Goal: Information Seeking & Learning: Find specific fact

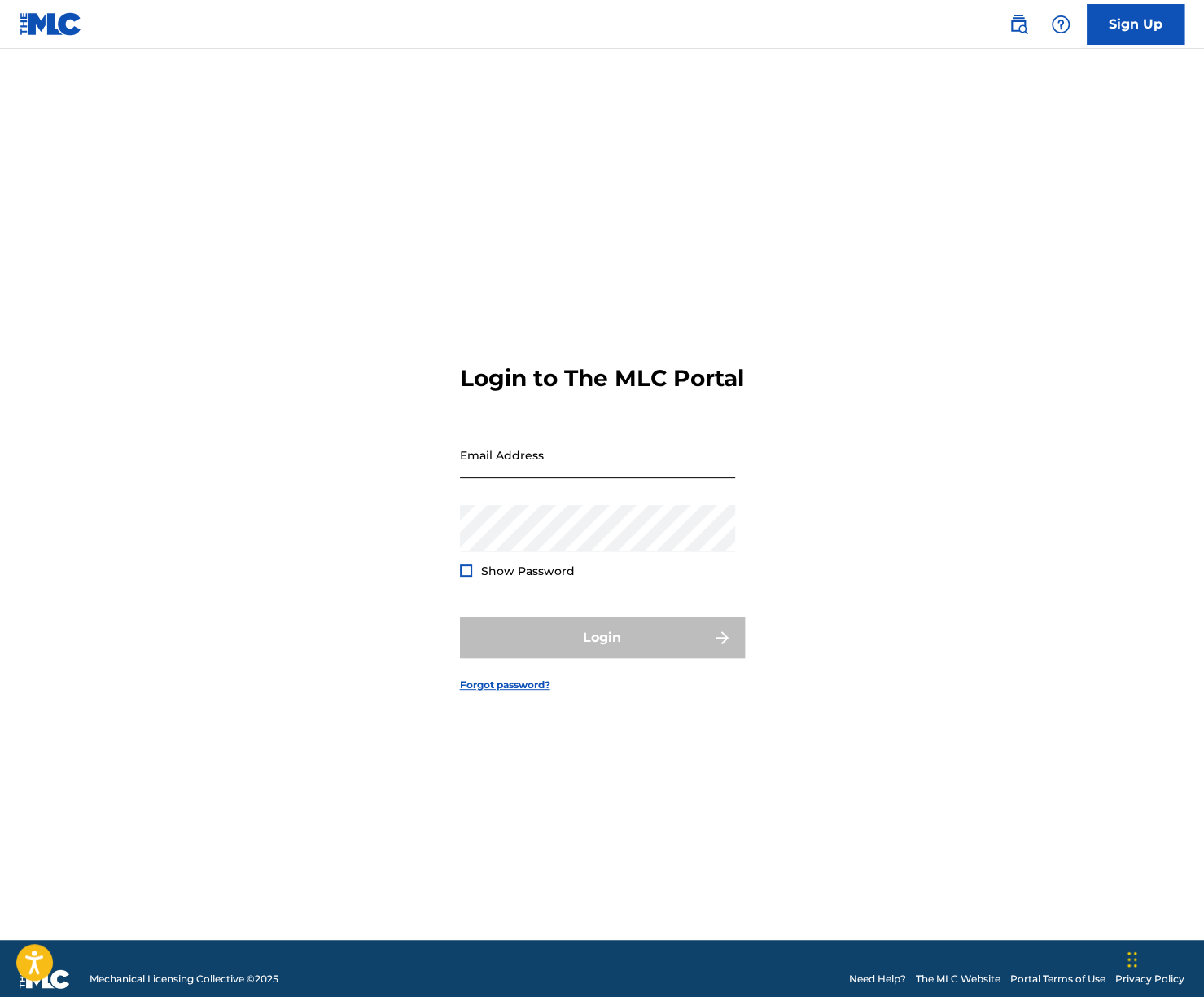
click at [585, 465] on input "Email Address" at bounding box center [597, 455] width 275 height 47
type input "[EMAIL_ADDRESS][DOMAIN_NAME]"
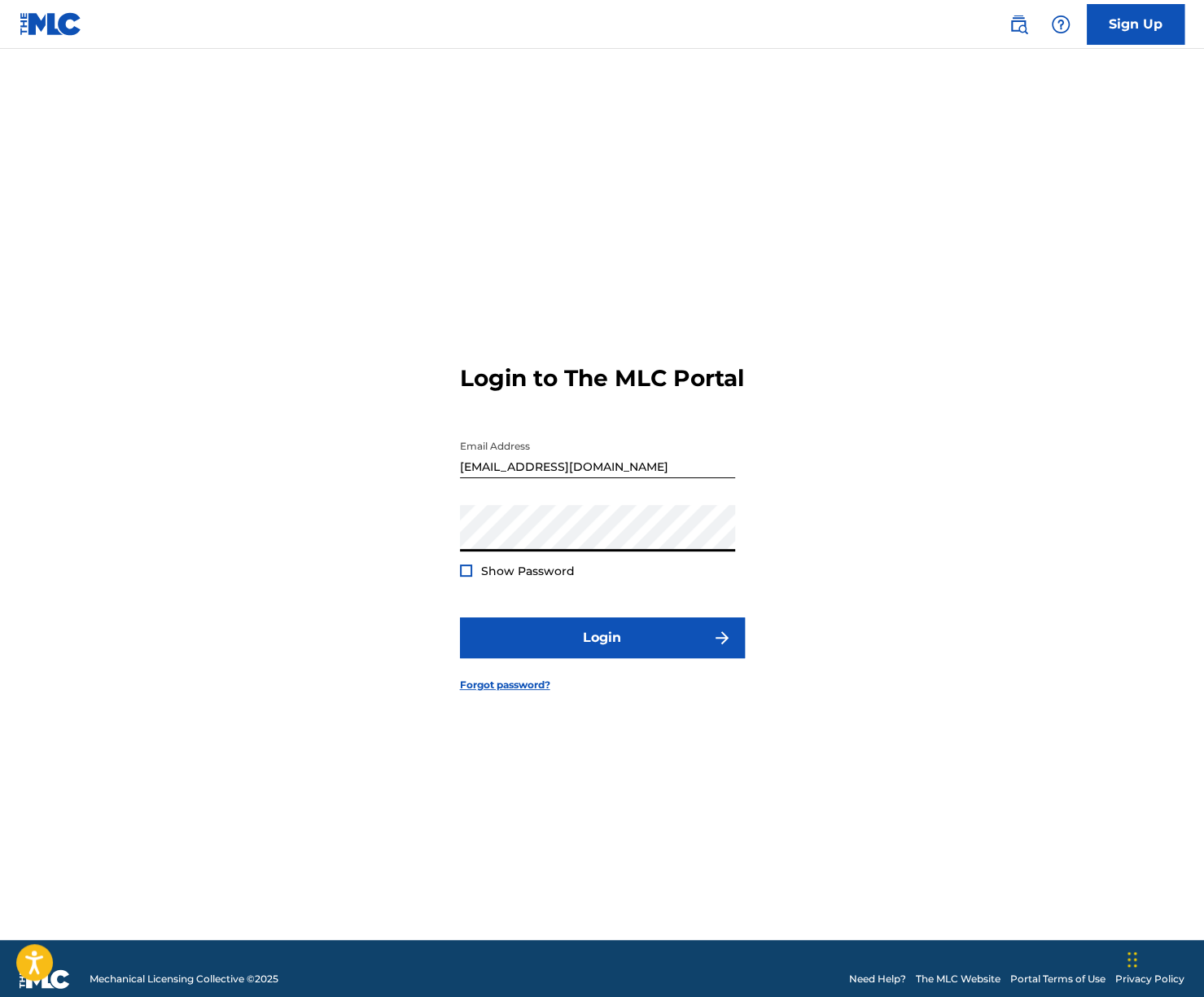
click at [485, 578] on span "Show Password" at bounding box center [527, 570] width 94 height 15
click at [469, 577] on div at bounding box center [465, 570] width 13 height 13
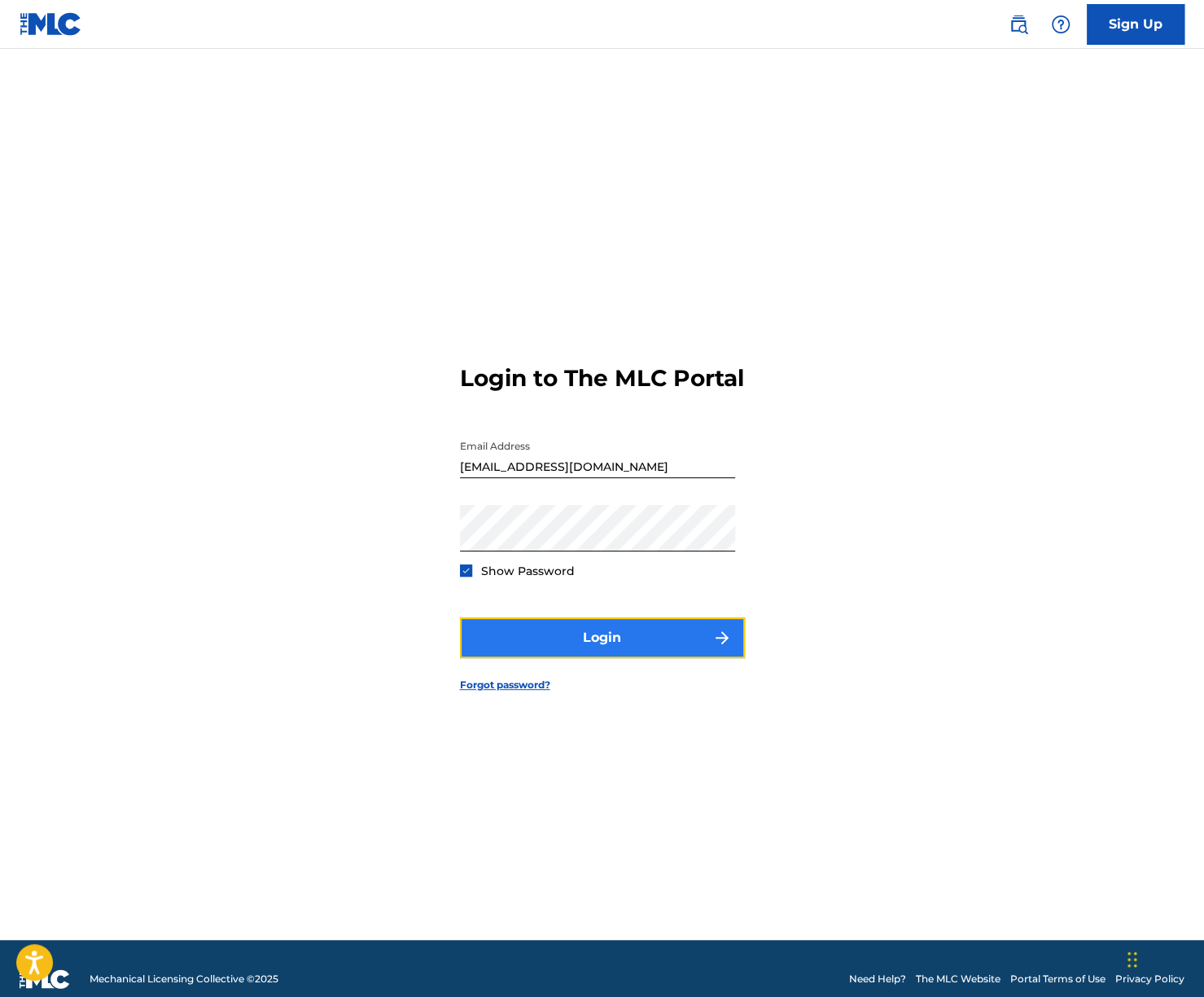
click at [562, 638] on button "Login" at bounding box center [602, 637] width 285 height 41
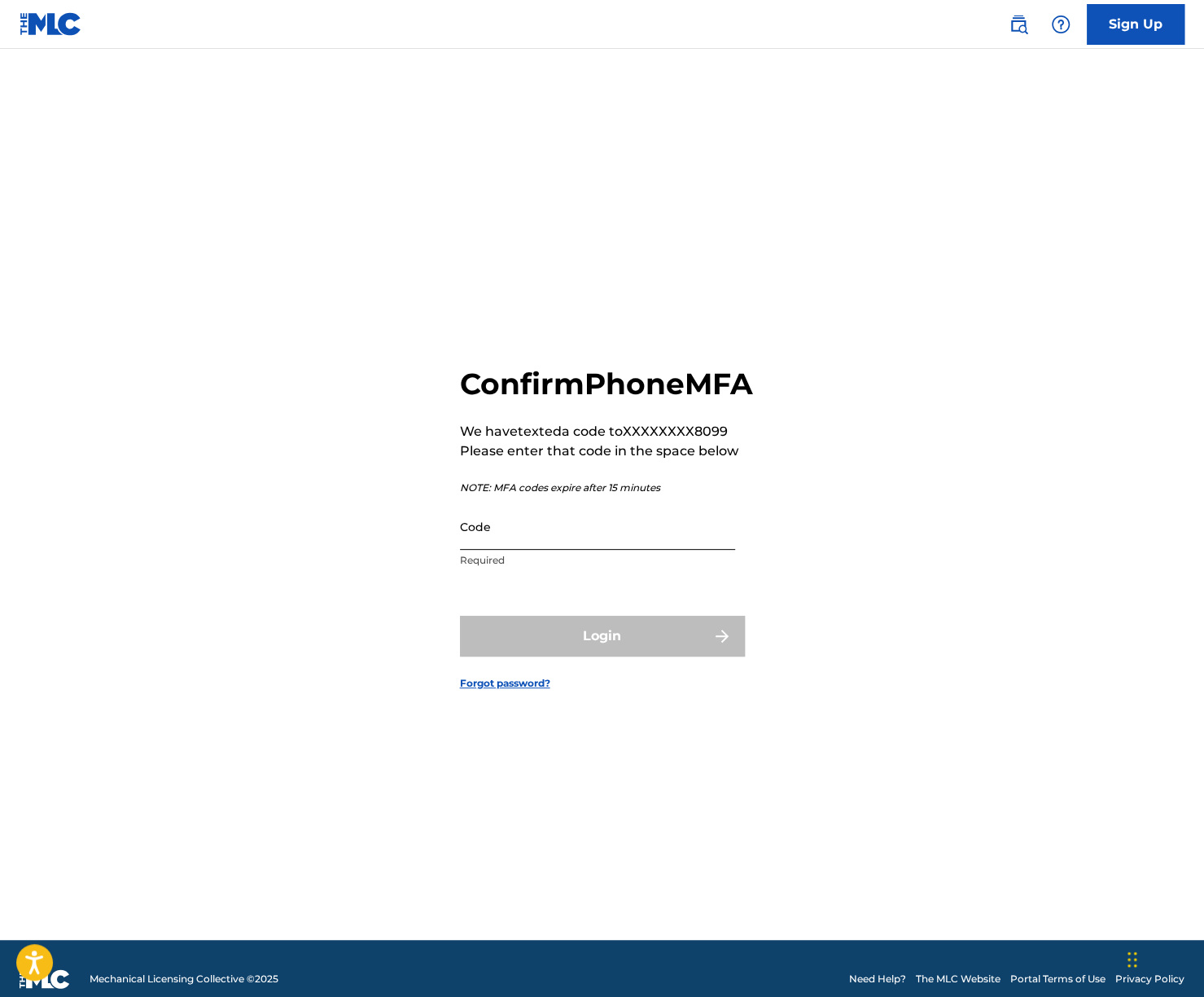
click at [597, 550] on input "Code" at bounding box center [597, 527] width 275 height 47
paste input "484412"
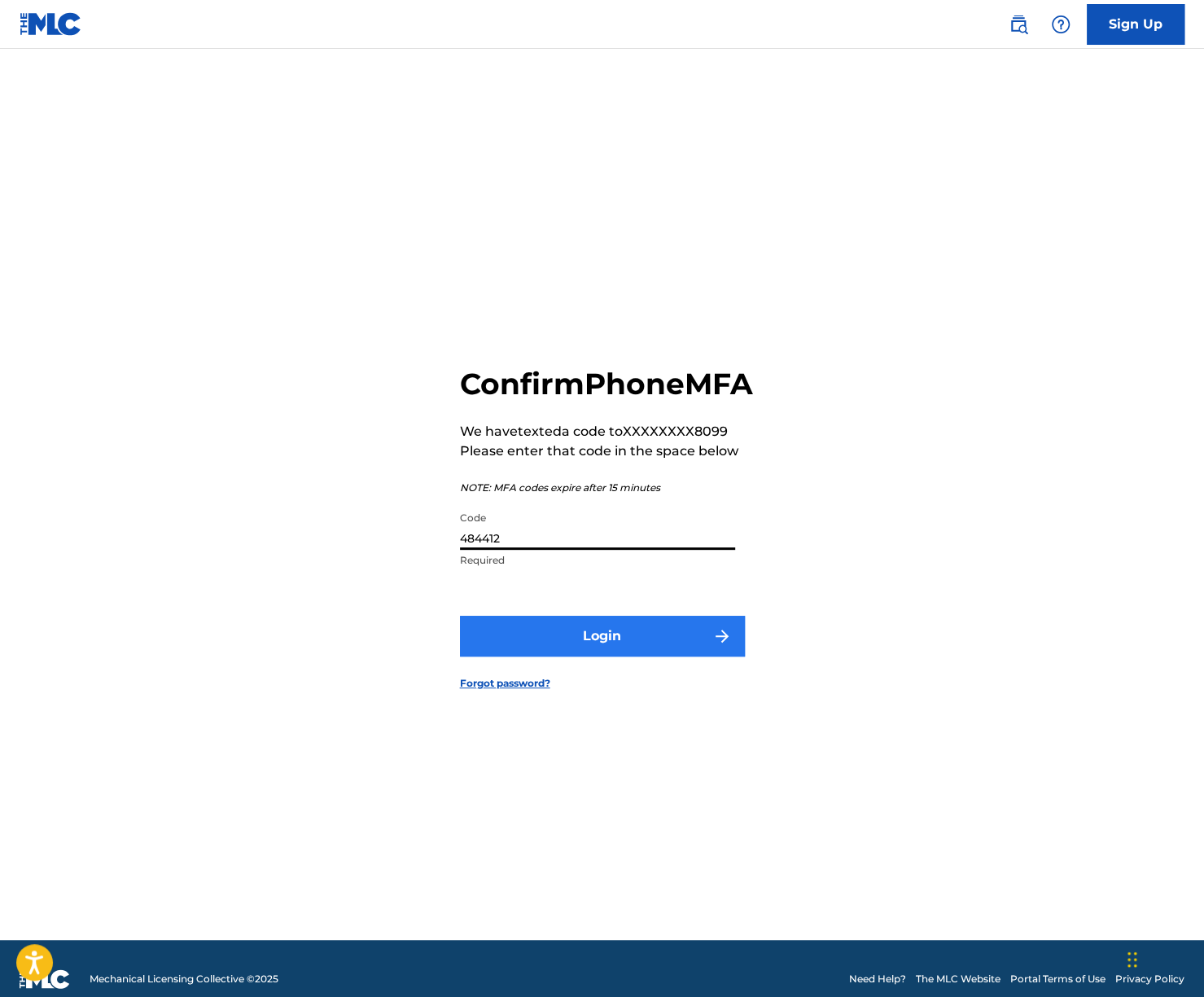
type input "484412"
click at [592, 638] on button "Login" at bounding box center [602, 636] width 285 height 41
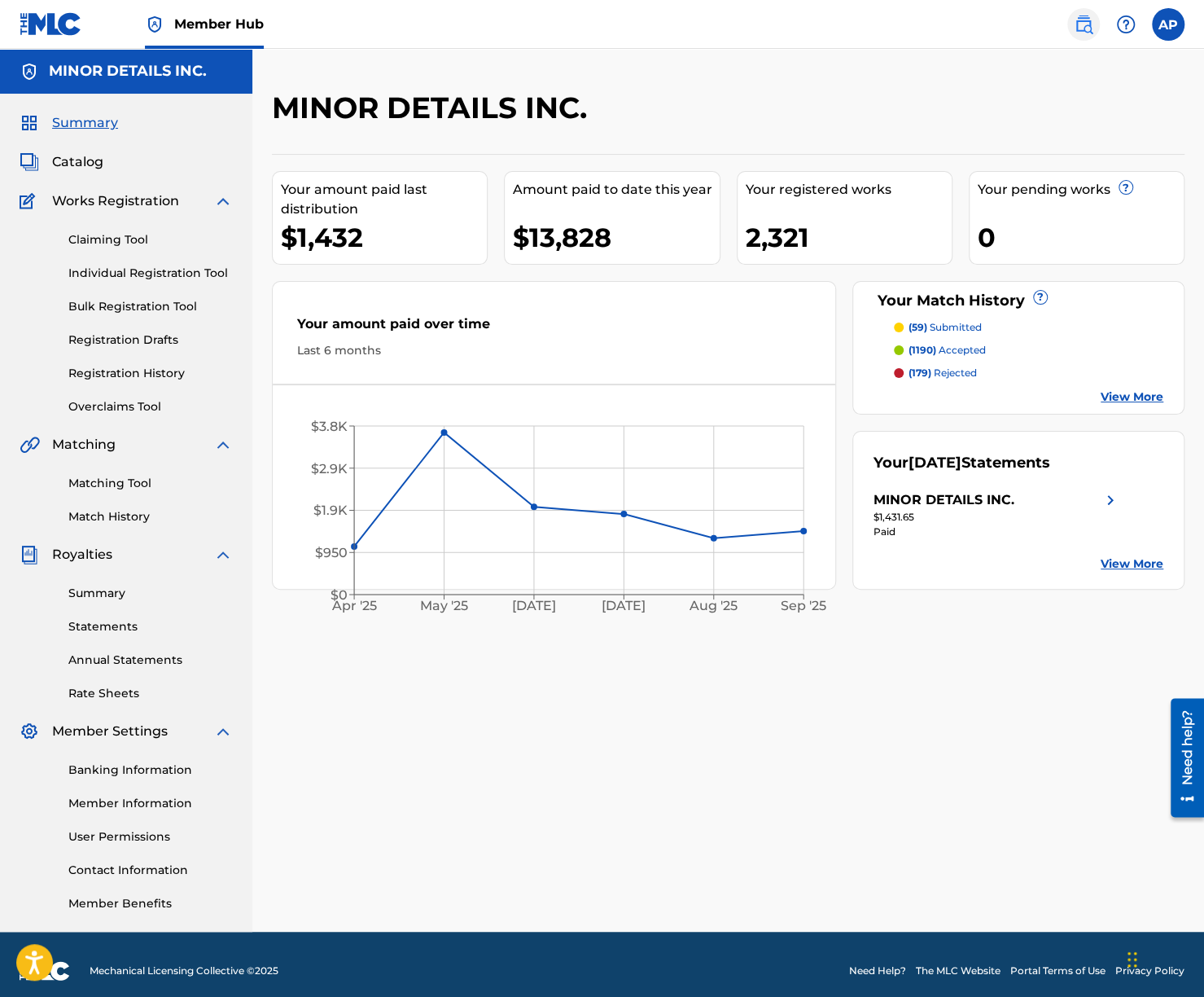
click at [1090, 17] on img at bounding box center [1084, 24] width 19 height 19
click at [115, 480] on link "Matching Tool" at bounding box center [151, 484] width 165 height 17
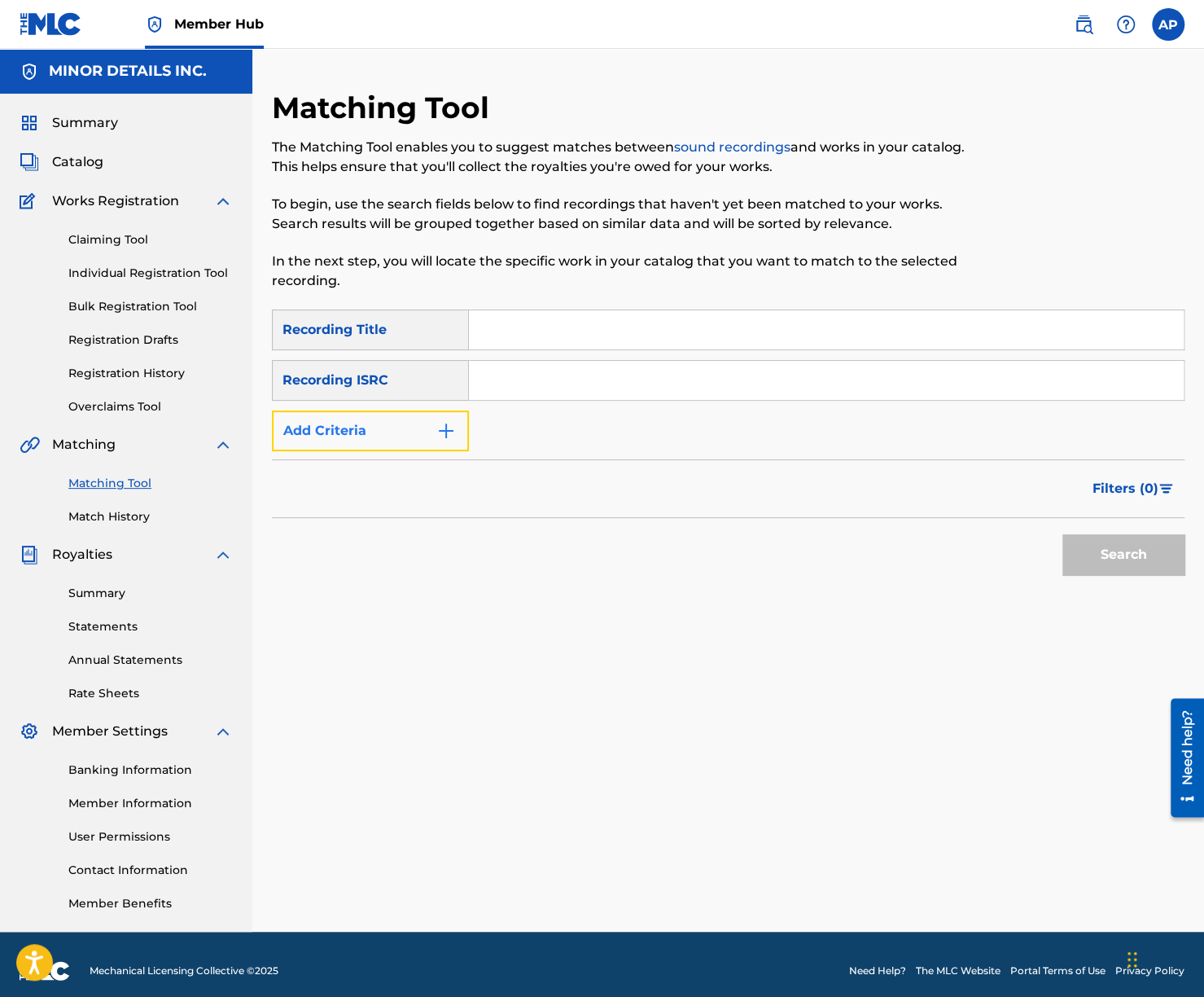
click at [331, 424] on button "Add Criteria" at bounding box center [369, 431] width 197 height 41
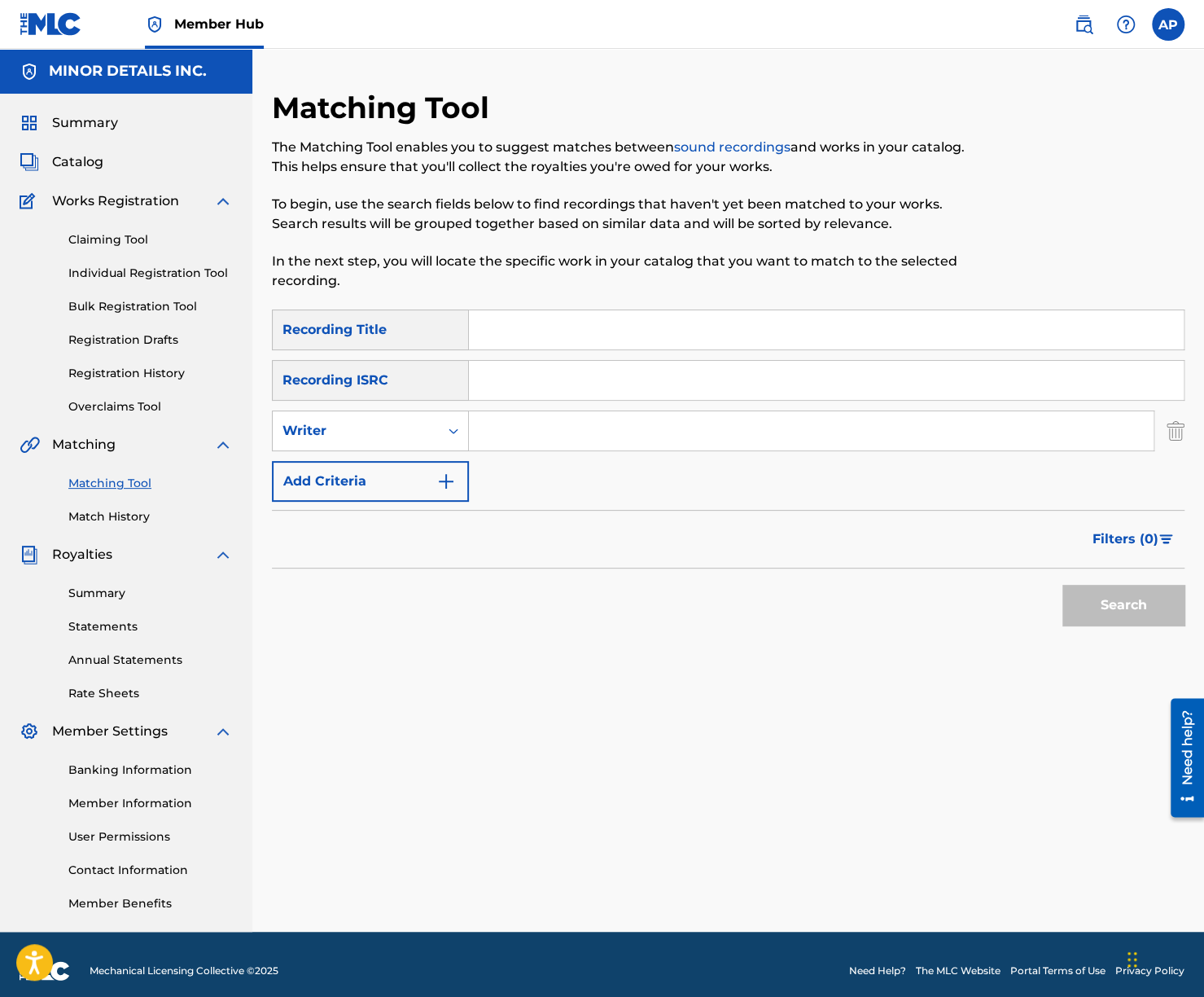
click at [500, 437] on input "Search Form" at bounding box center [811, 431] width 684 height 39
paste input "Clayton E. Corn"
click at [1099, 602] on button "Search" at bounding box center [1124, 605] width 122 height 41
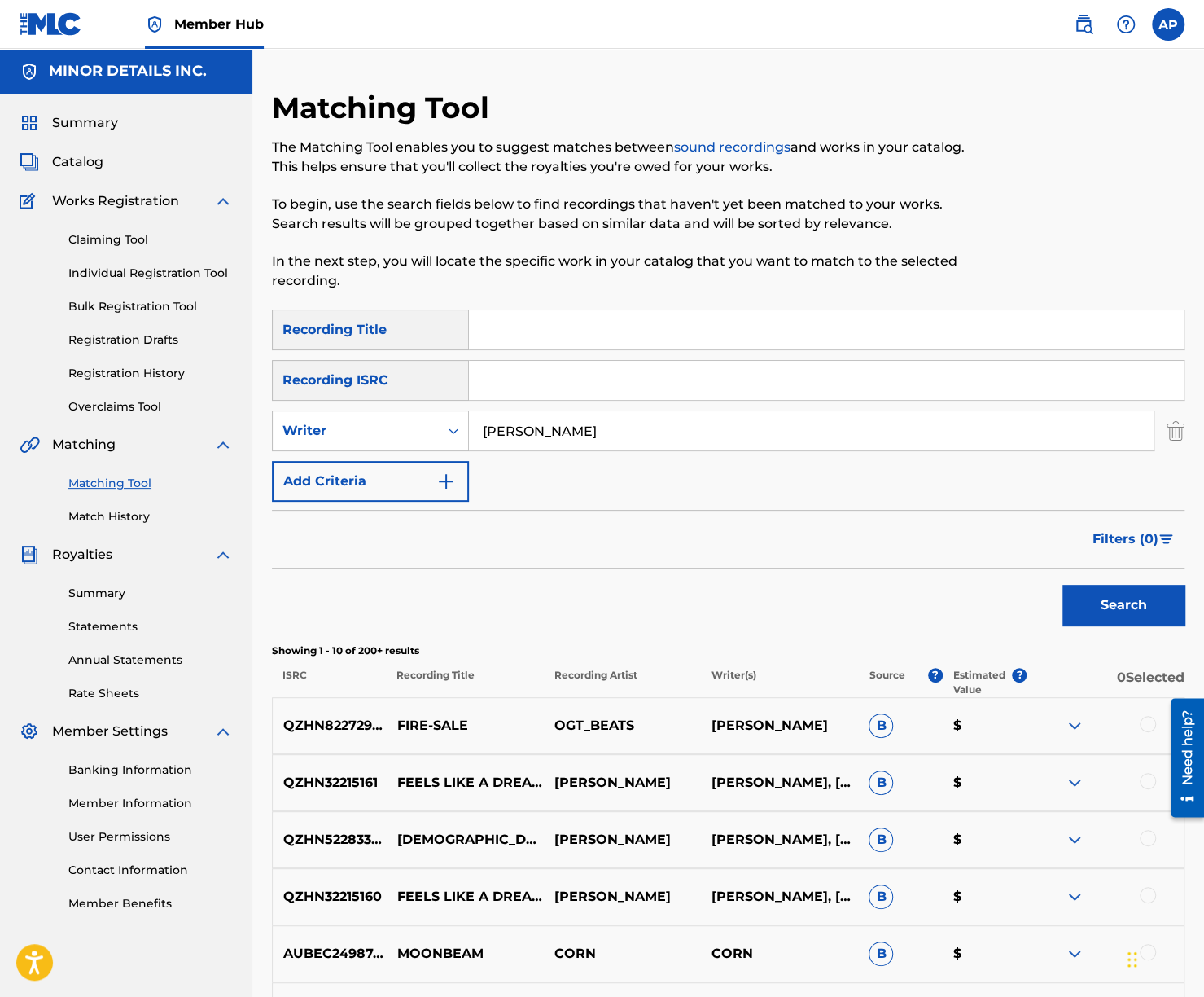
scroll to position [170, 0]
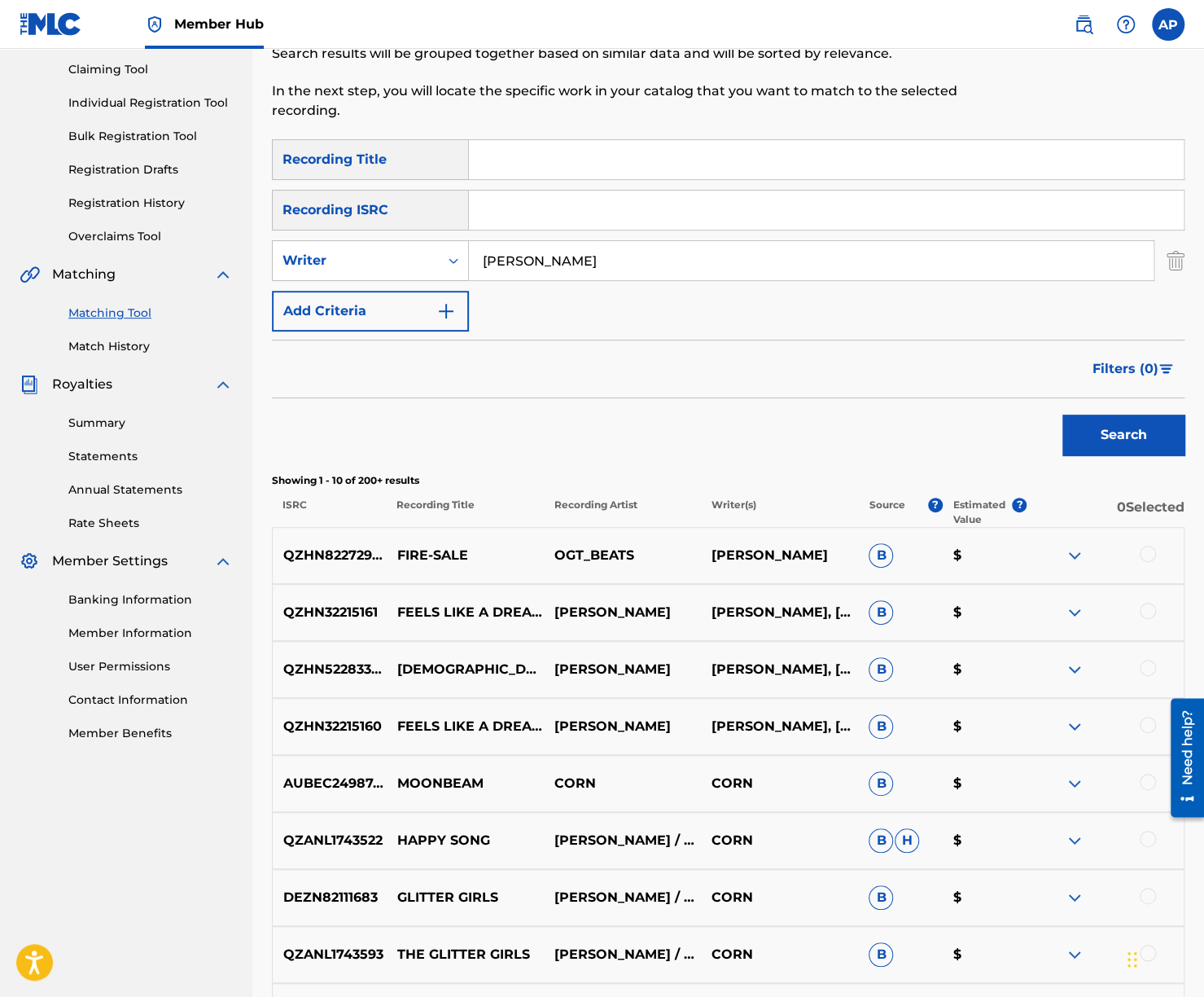
click at [578, 268] on input "Clayton E. Corn" at bounding box center [811, 261] width 684 height 39
type input "clay corn"
click at [1062, 414] on button "Search" at bounding box center [1124, 434] width 122 height 41
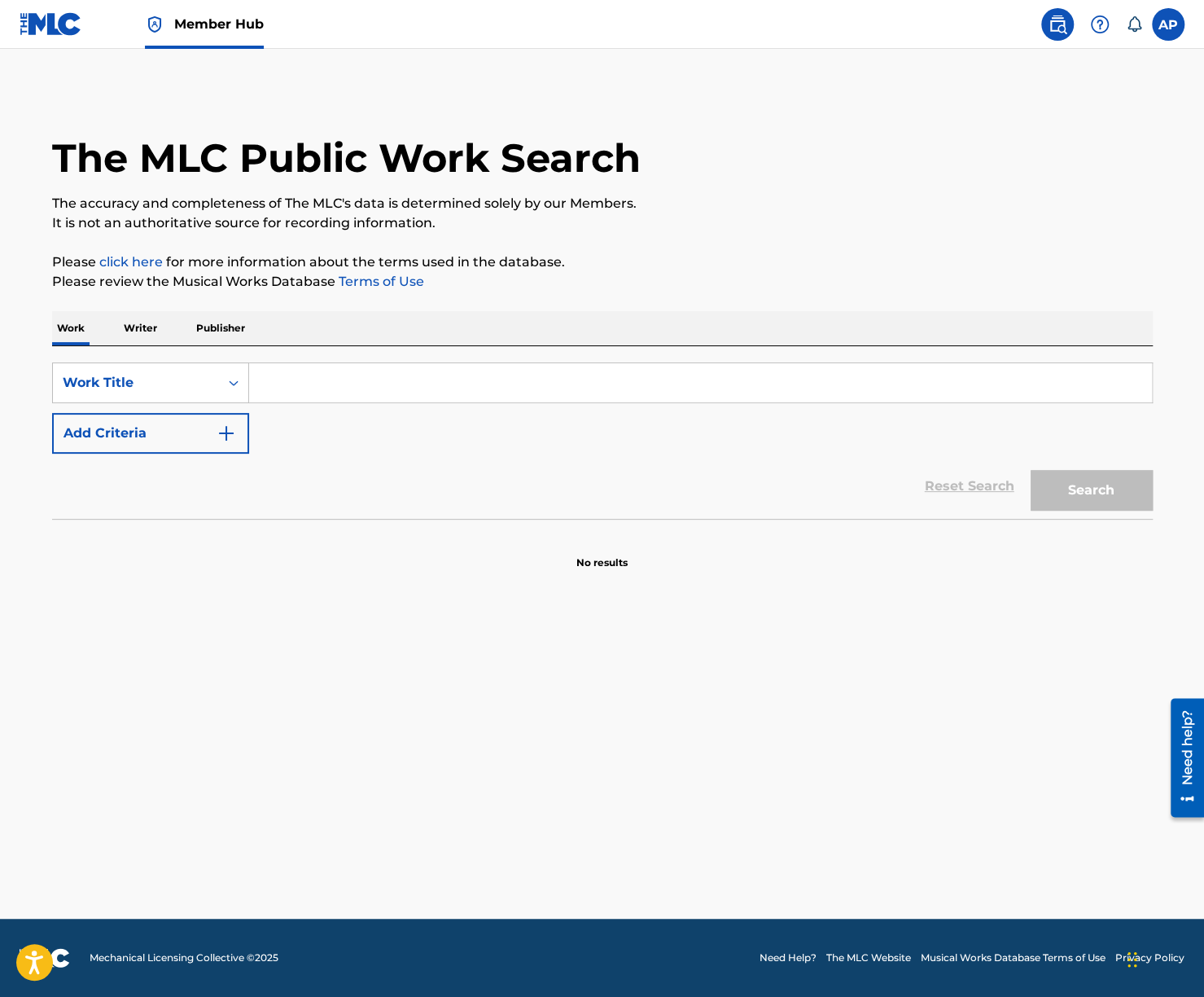
click at [143, 333] on p "Writer" at bounding box center [141, 328] width 44 height 34
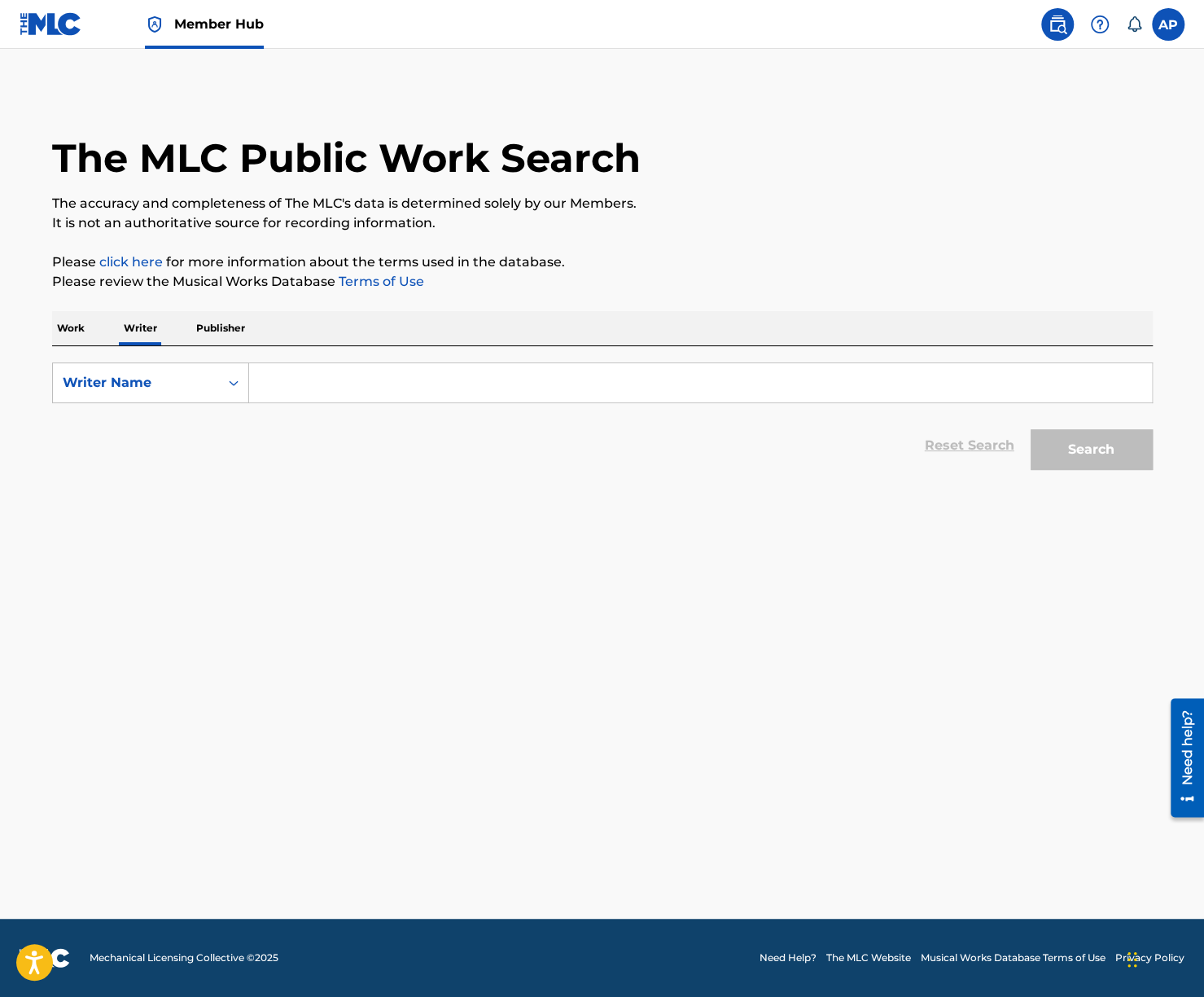
click at [332, 384] on input "Search Form" at bounding box center [700, 383] width 903 height 39
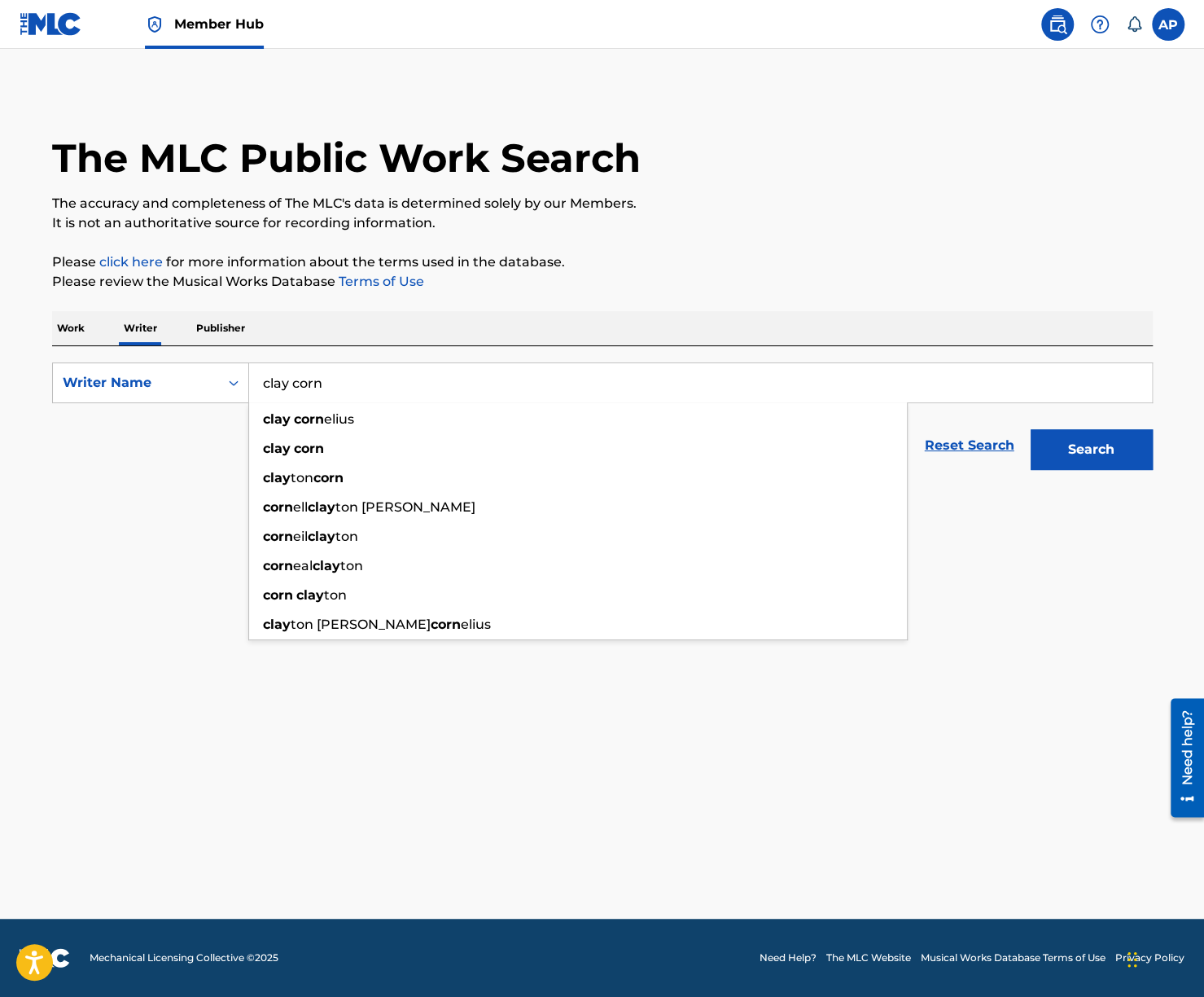
type input "clay corn"
click at [1030, 430] on button "Search" at bounding box center [1092, 450] width 122 height 41
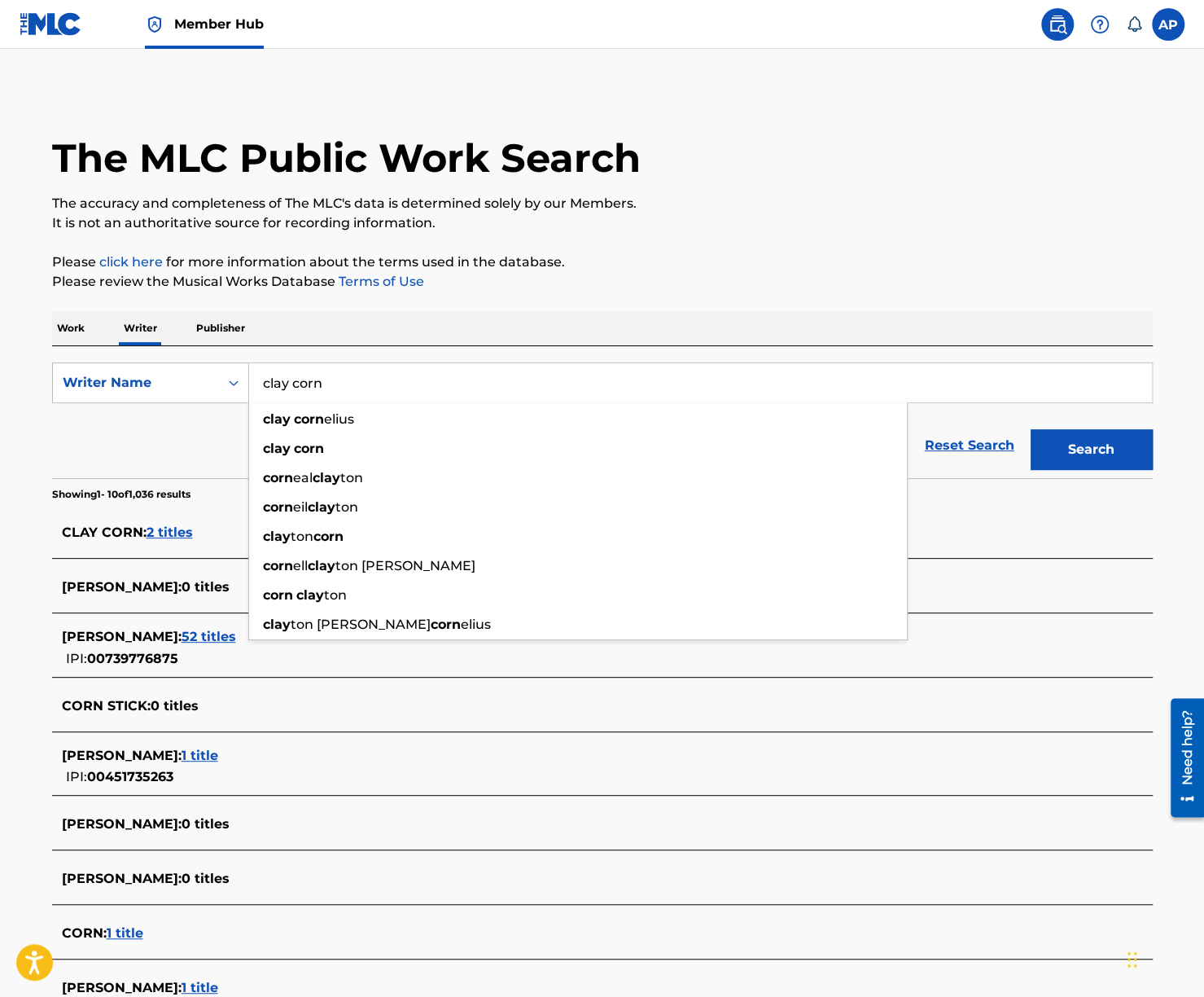
click at [164, 531] on span "2 titles" at bounding box center [170, 532] width 47 height 16
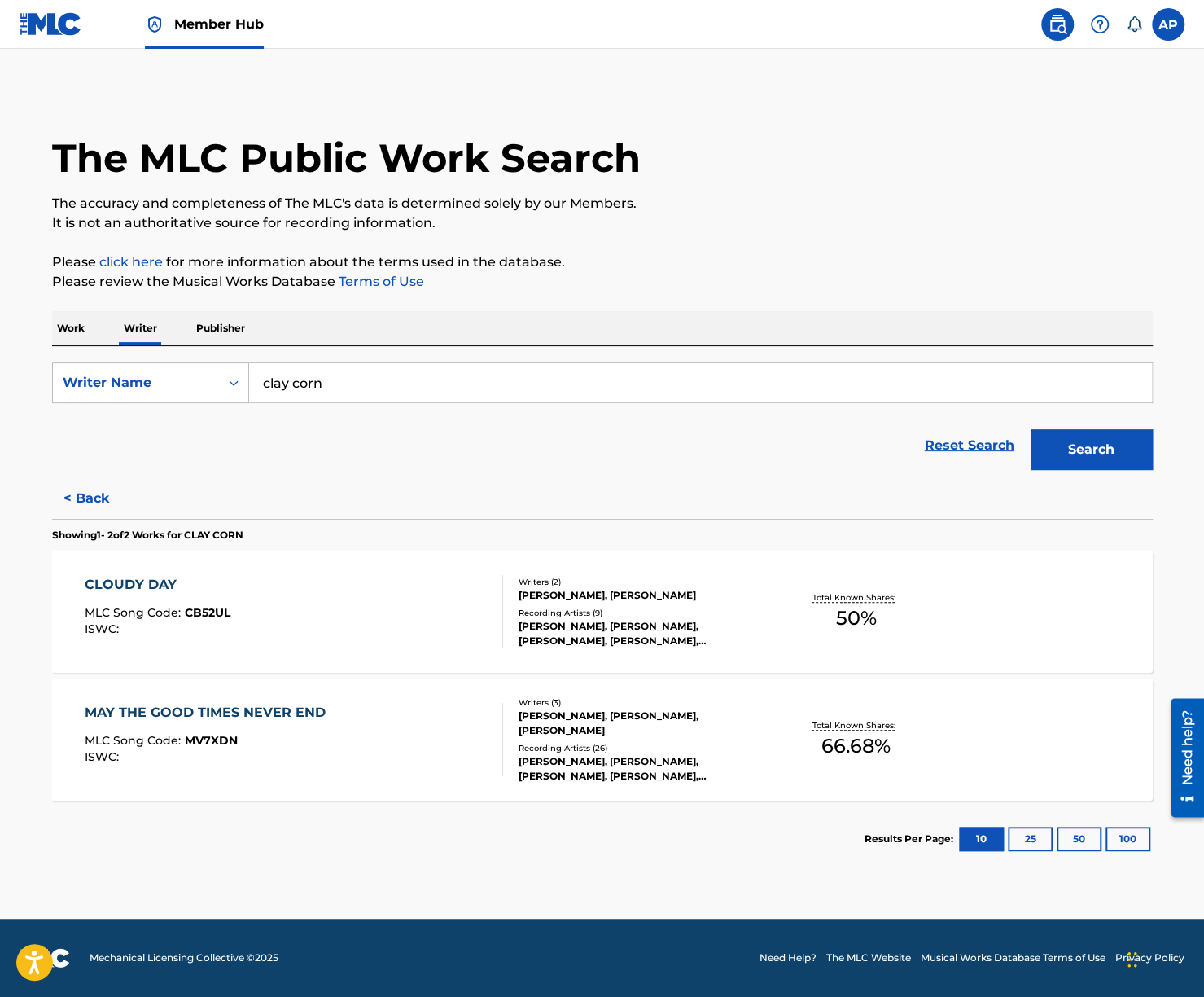
click at [442, 582] on div "CLOUDY DAY MLC Song Code : CB52UL ISWC :" at bounding box center [294, 612] width 419 height 74
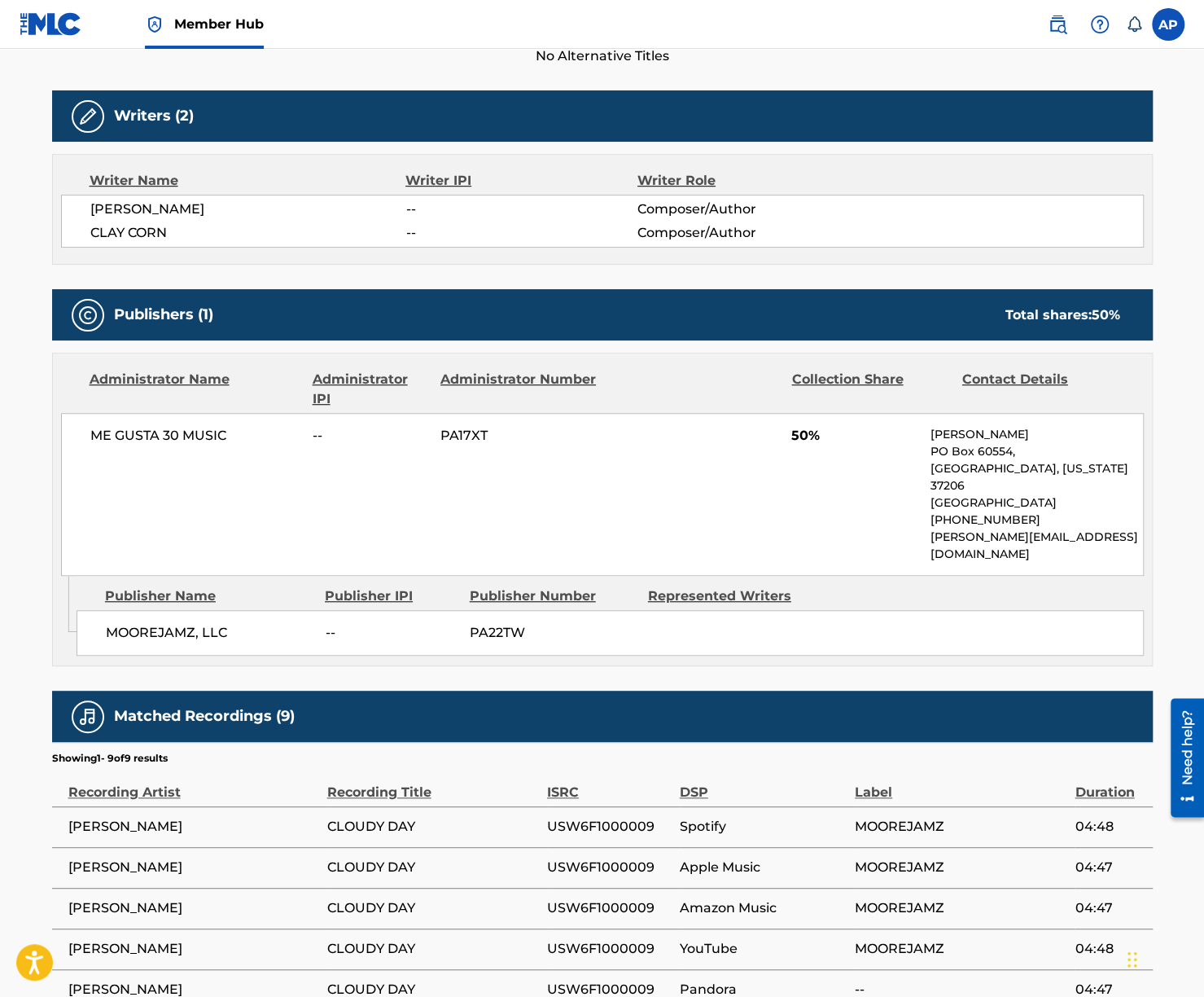
scroll to position [624, 0]
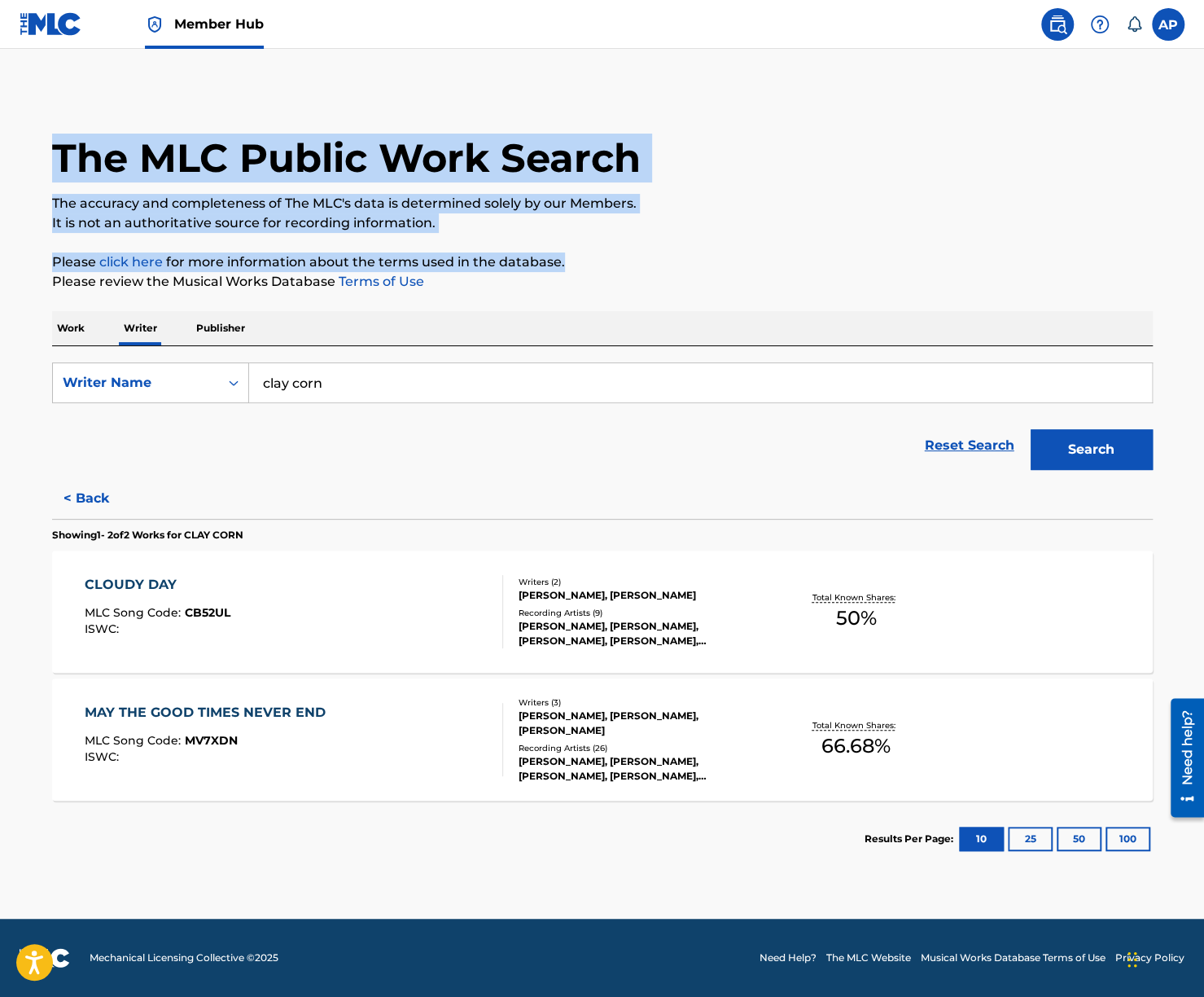
drag, startPoint x: 698, startPoint y: 253, endPoint x: 633, endPoint y: 101, distance: 165.3
click at [633, 101] on div "The MLC Public Work Search The accuracy and completeness of The MLC's data is d…" at bounding box center [603, 483] width 1140 height 788
click at [633, 101] on div "The MLC Public Work Search" at bounding box center [602, 148] width 1100 height 119
